Goal: Task Accomplishment & Management: Manage account settings

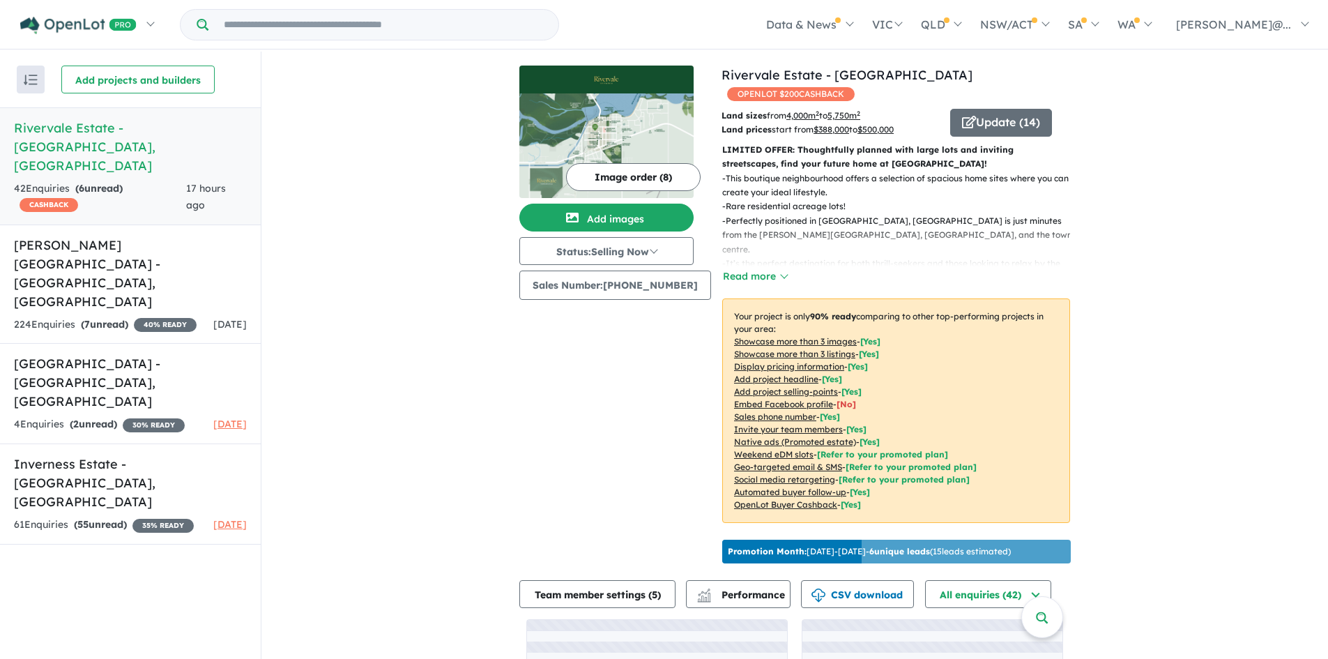
click at [144, 181] on div "42 Enquir ies ( 6 unread) CASHBACK" at bounding box center [100, 197] width 172 height 33
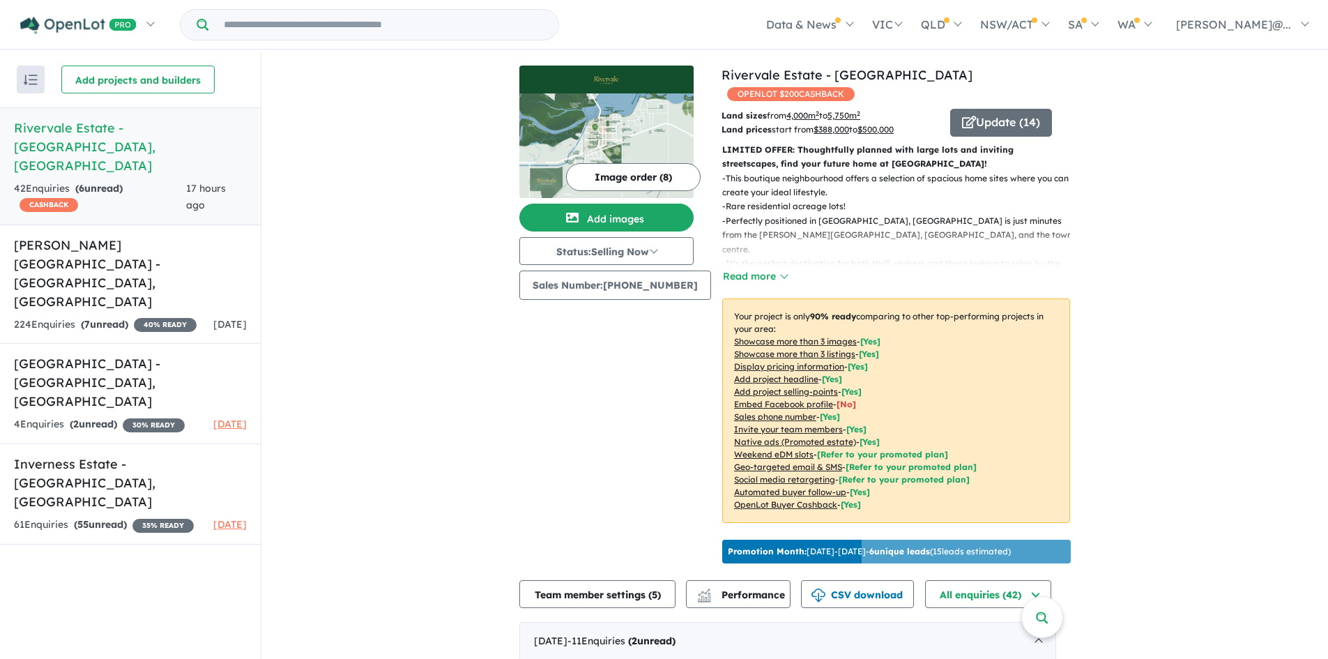
click at [167, 132] on h5 "Rivervale Estate - [GEOGRAPHIC_DATA] , [GEOGRAPHIC_DATA]" at bounding box center [130, 146] width 233 height 56
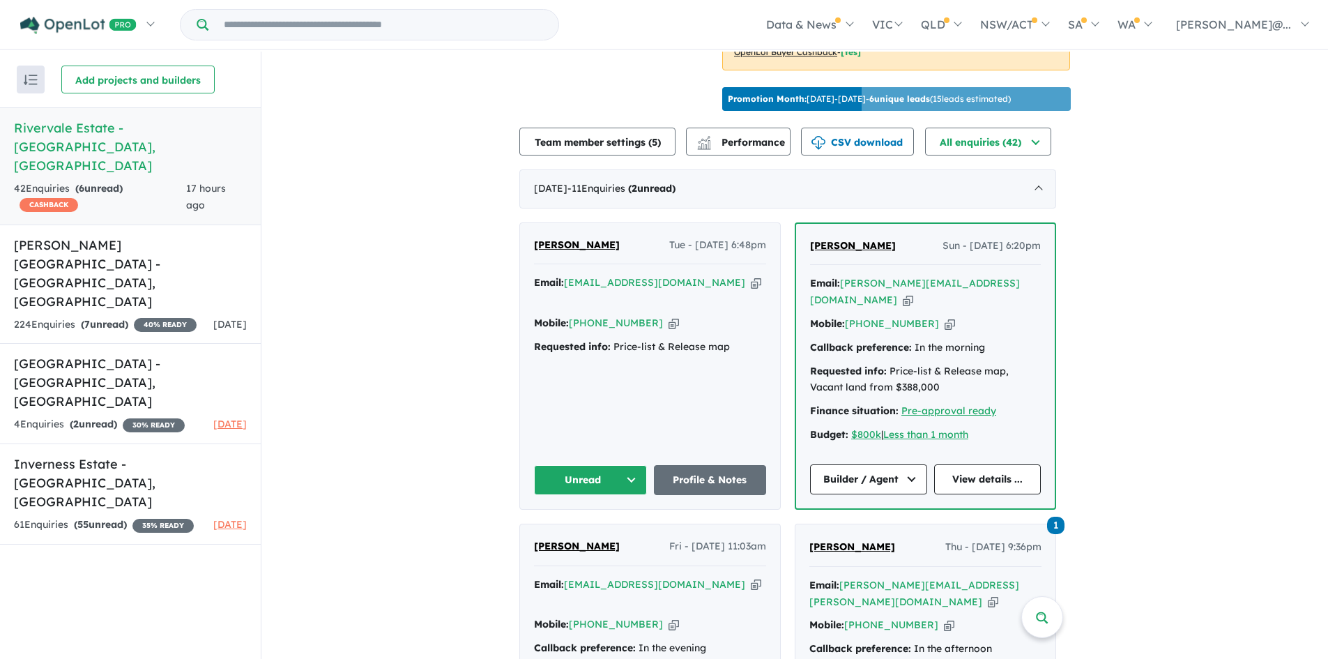
scroll to position [441, 0]
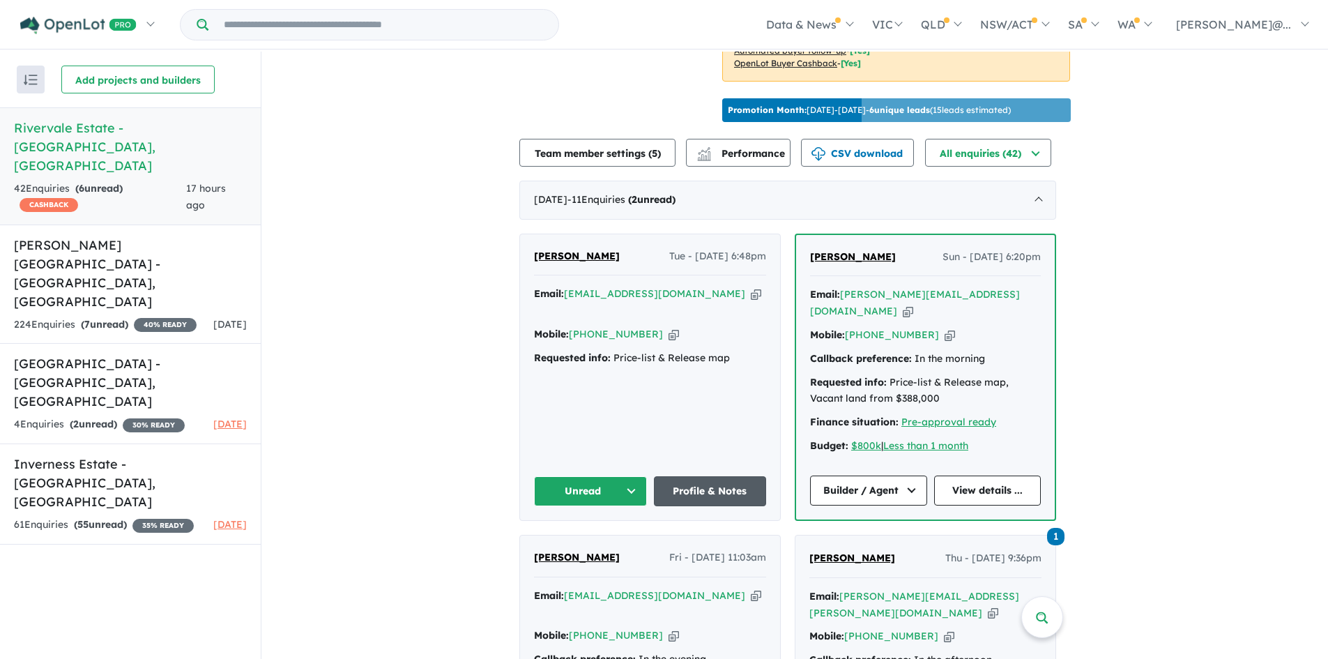
click at [718, 479] on link "Profile & Notes" at bounding box center [710, 491] width 113 height 30
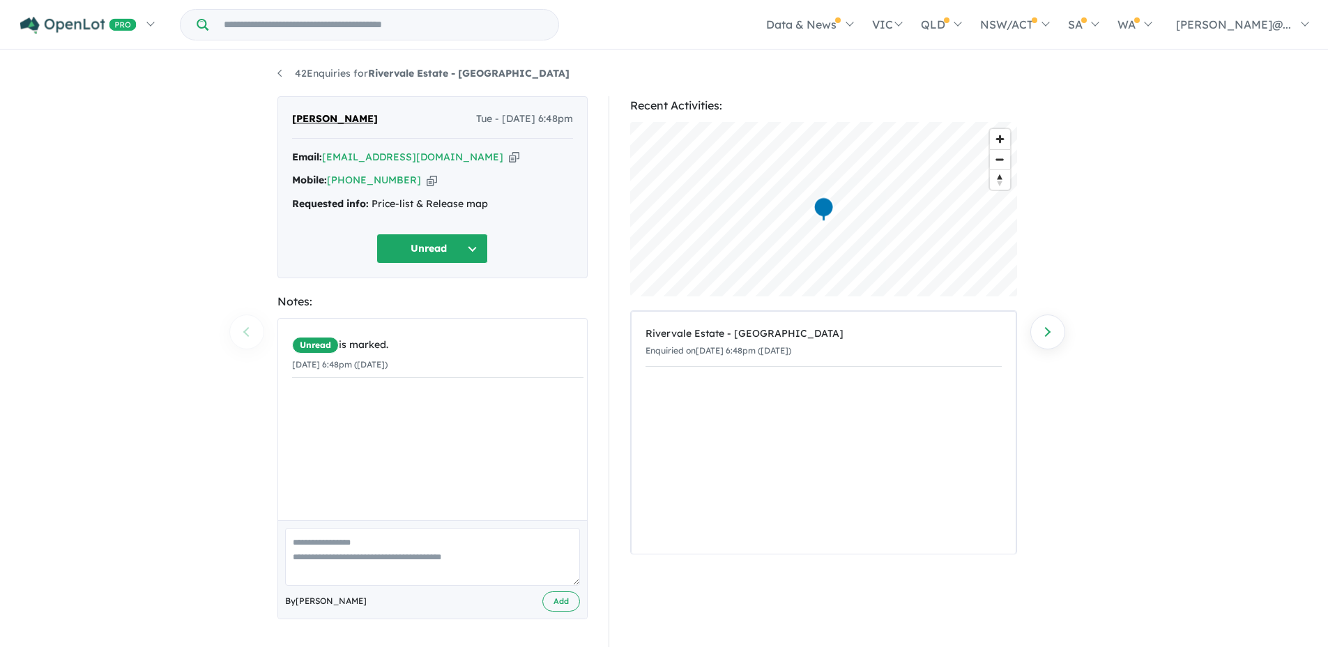
click at [393, 555] on textarea at bounding box center [432, 557] width 295 height 58
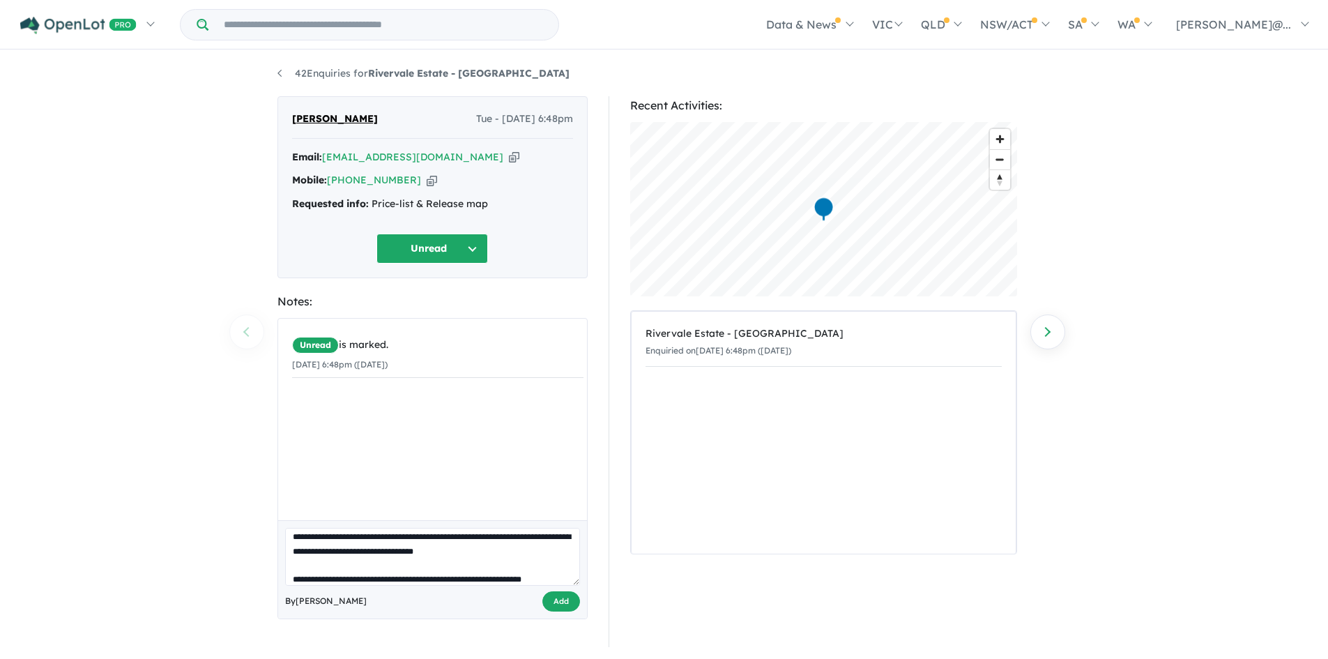
type textarea "**********"
click at [567, 597] on button "Add" at bounding box center [561, 601] width 38 height 20
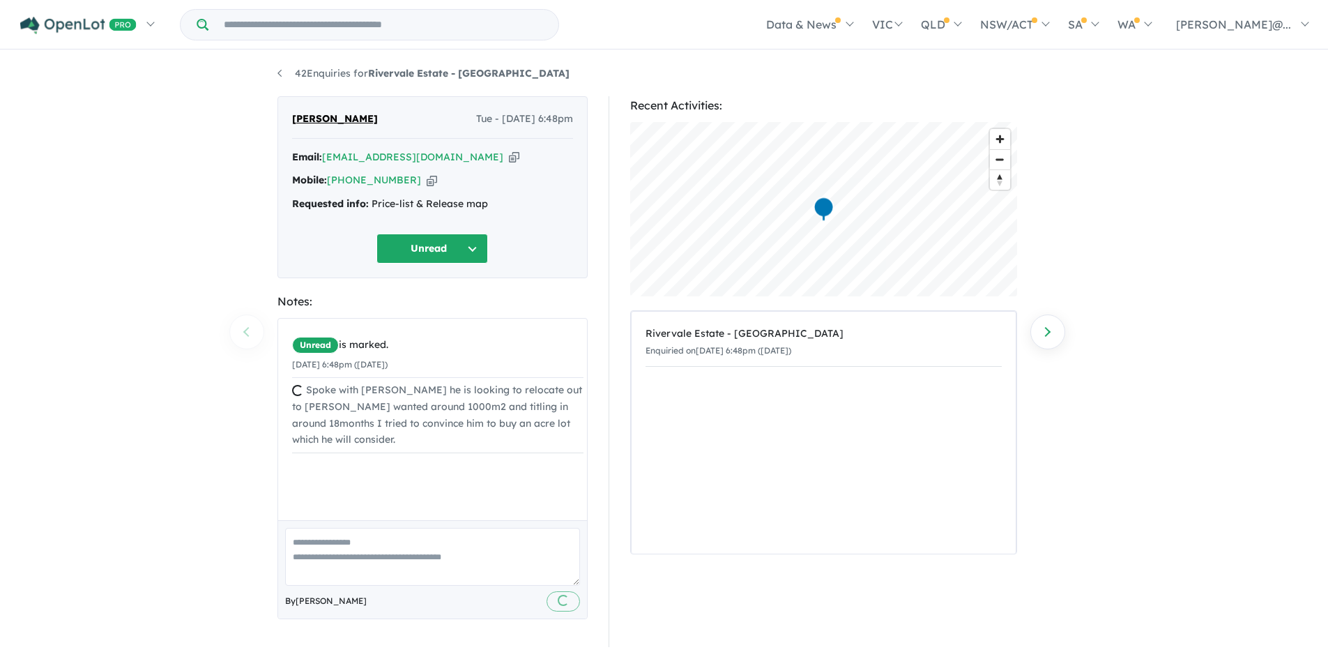
scroll to position [0, 0]
